Goal: Information Seeking & Learning: Learn about a topic

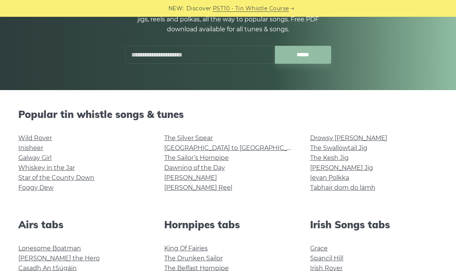
scroll to position [136, 0]
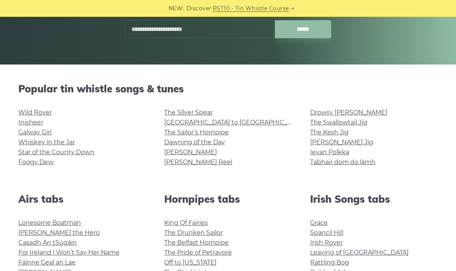
click at [81, 221] on link "Lonesome Boatman" at bounding box center [49, 222] width 63 height 7
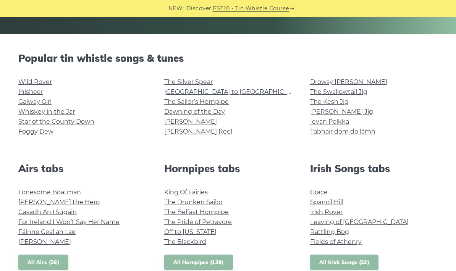
scroll to position [178, 0]
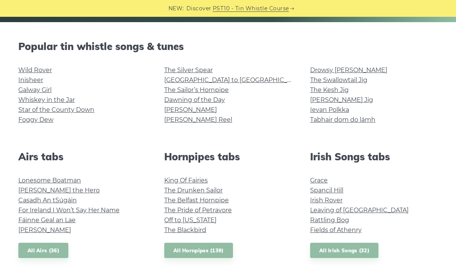
click at [326, 178] on link "Grace" at bounding box center [319, 180] width 18 height 7
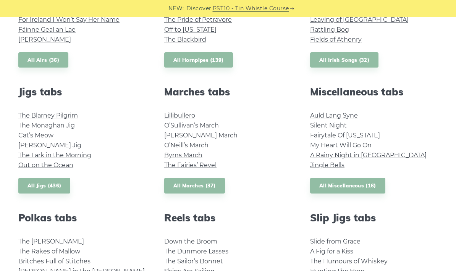
scroll to position [413, 0]
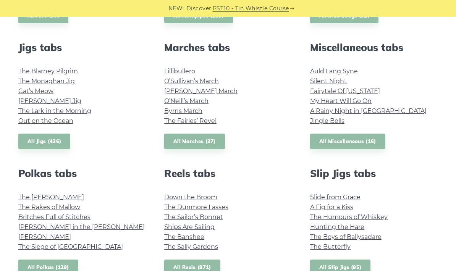
click at [209, 244] on link "The Sally Gardens" at bounding box center [191, 246] width 54 height 7
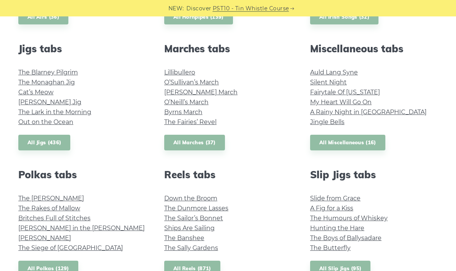
scroll to position [381, 0]
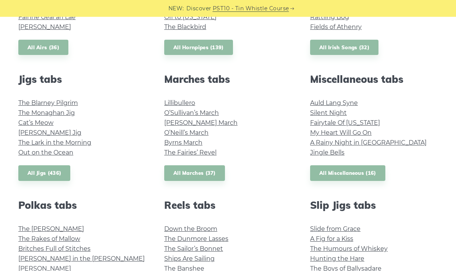
click at [60, 229] on link "The Kerry Polka" at bounding box center [51, 228] width 66 height 7
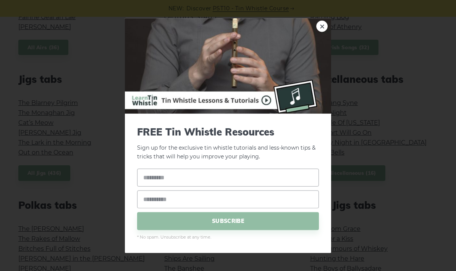
click at [308, 24] on img at bounding box center [228, 65] width 206 height 95
click at [318, 27] on link "×" at bounding box center [321, 26] width 11 height 11
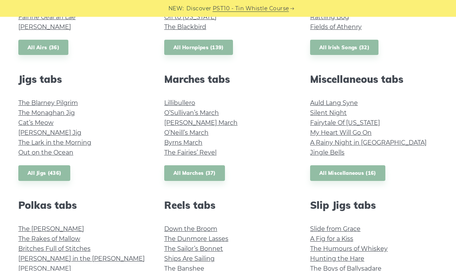
click at [371, 134] on link "My Heart Will Go On" at bounding box center [340, 132] width 61 height 7
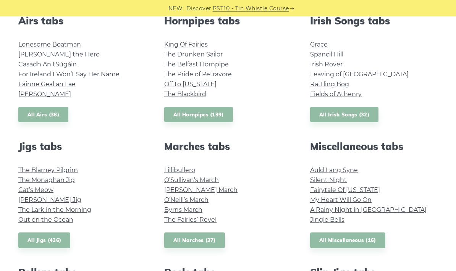
scroll to position [241, 0]
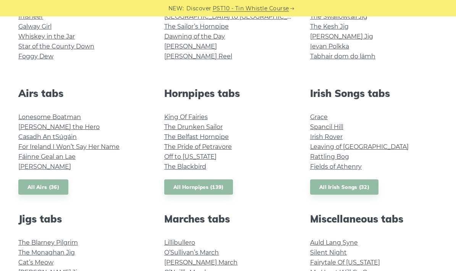
click at [361, 168] on link "Fields of Athenry" at bounding box center [336, 166] width 52 height 7
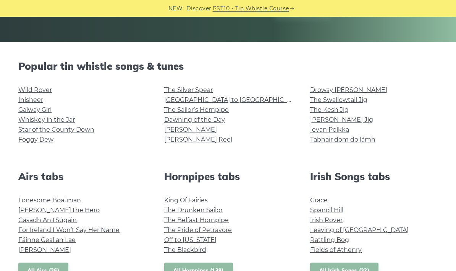
scroll to position [181, 0]
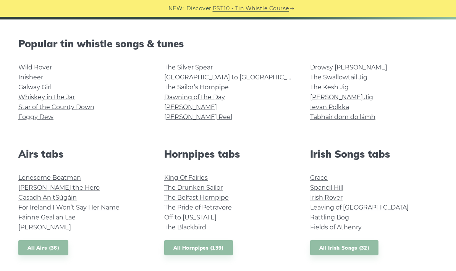
click at [327, 176] on link "Grace" at bounding box center [319, 177] width 18 height 7
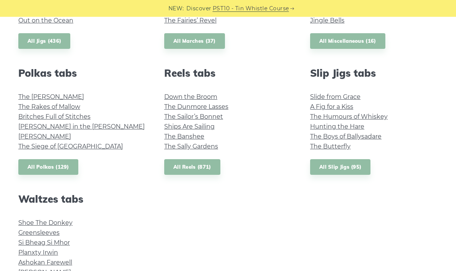
scroll to position [479, 0]
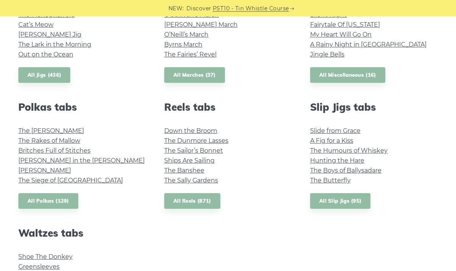
click at [75, 142] on link "The Rakes of Mallow" at bounding box center [49, 140] width 62 height 7
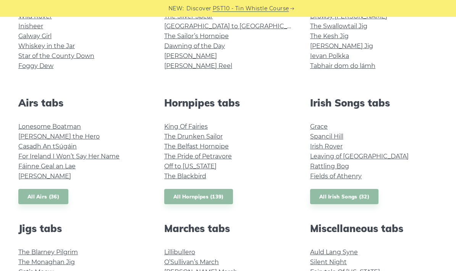
scroll to position [193, 0]
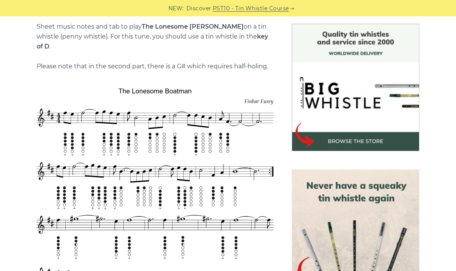
scroll to position [195, 0]
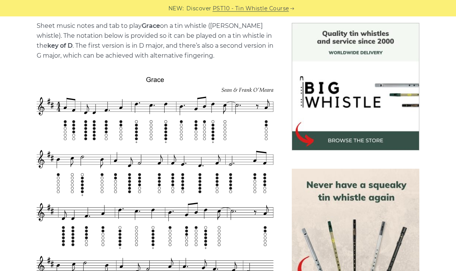
scroll to position [196, 0]
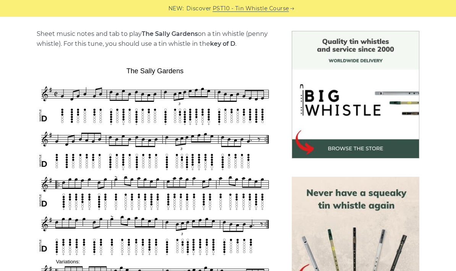
scroll to position [164, 0]
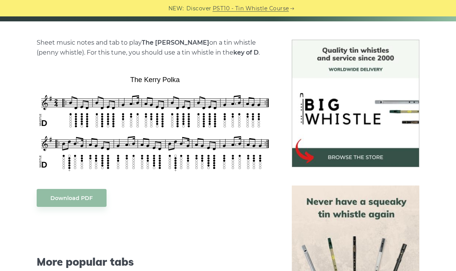
scroll to position [184, 0]
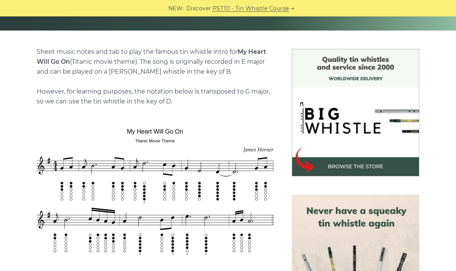
scroll to position [176, 0]
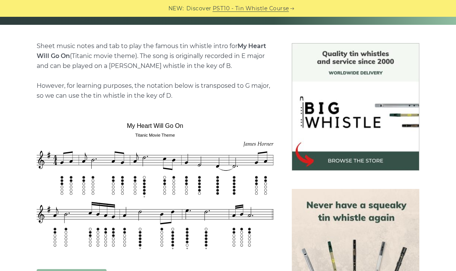
click at [407, 170] on img at bounding box center [355, 106] width 127 height 127
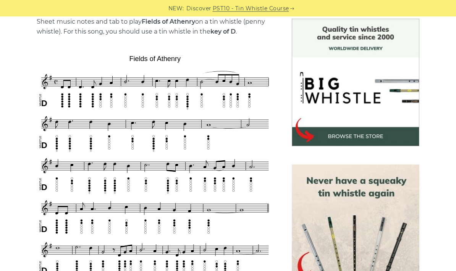
scroll to position [162, 0]
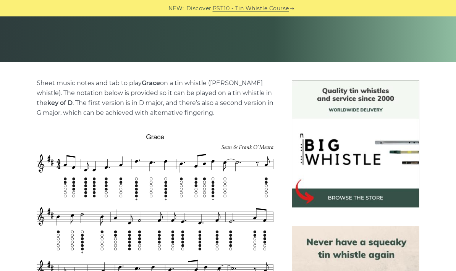
scroll to position [139, 0]
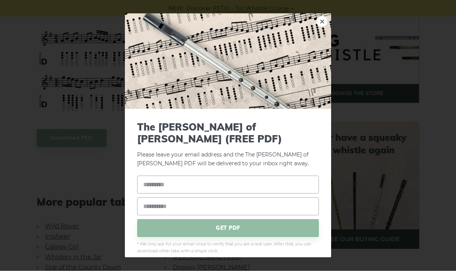
scroll to position [243, 0]
